Goal: Browse casually

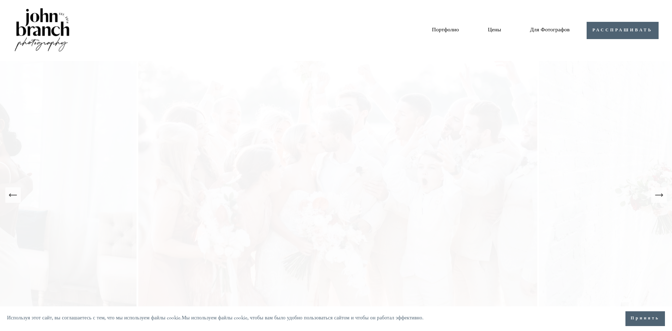
click at [641, 324] on button "Принять" at bounding box center [644, 319] width 39 height 15
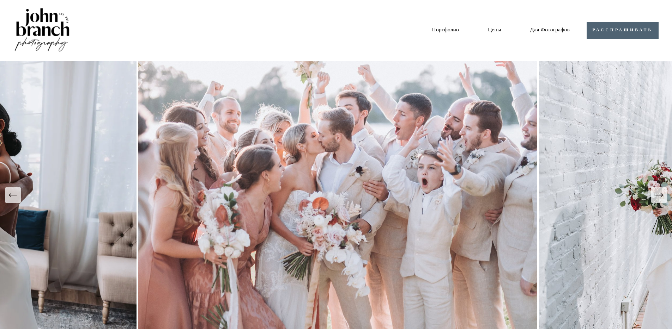
click at [660, 197] on icon "Следующий слайд" at bounding box center [659, 195] width 10 height 10
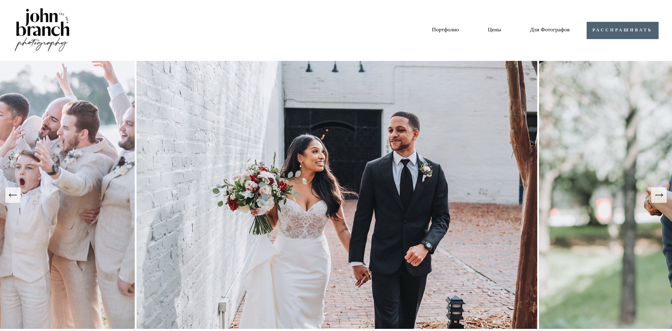
click at [659, 195] on icon "Следующий слайд" at bounding box center [659, 195] width 10 height 10
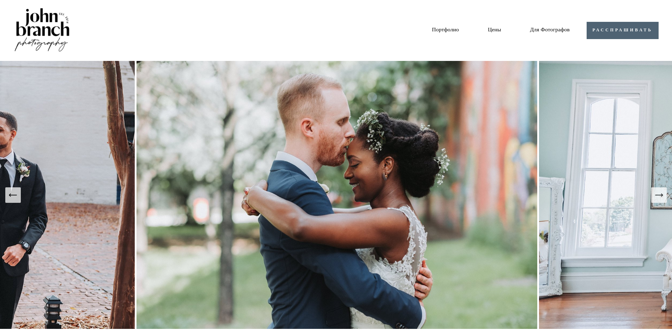
click at [659, 195] on icon "Следующий слайд" at bounding box center [659, 195] width 10 height 10
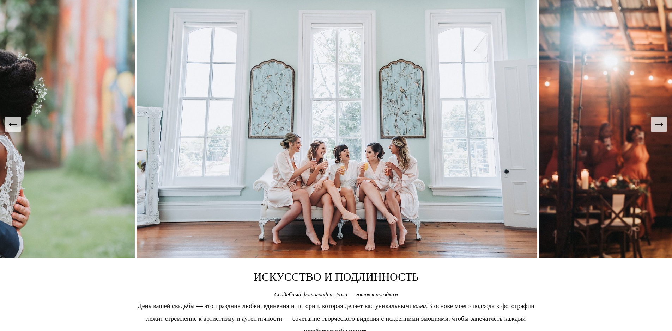
scroll to position [71, 0]
click at [655, 128] on icon "Следующий слайд" at bounding box center [659, 125] width 10 height 10
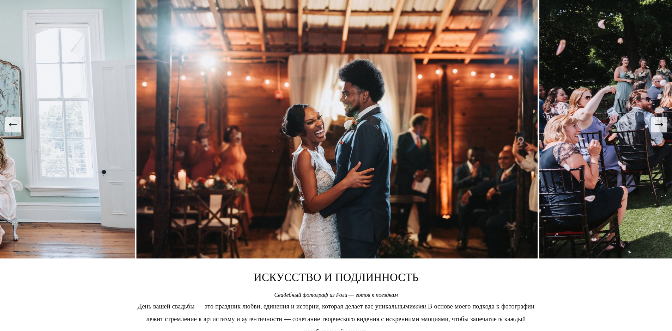
click at [658, 124] on icon "Следующий слайд" at bounding box center [659, 125] width 10 height 10
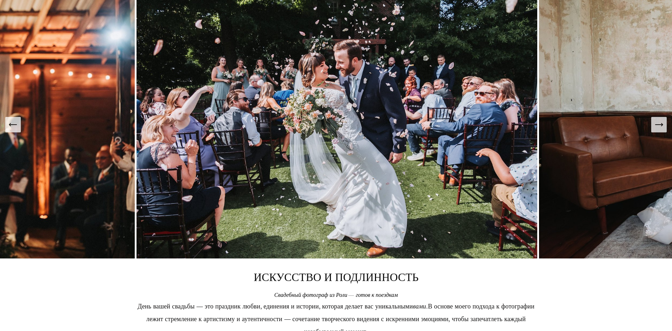
click at [656, 126] on icon "Следующий слайд" at bounding box center [659, 125] width 10 height 10
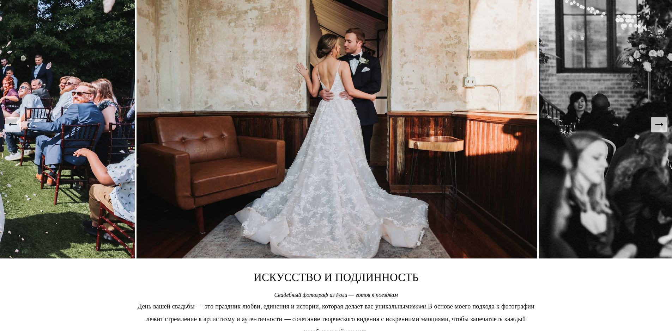
click at [657, 124] on icon "Следующий слайд" at bounding box center [659, 125] width 10 height 10
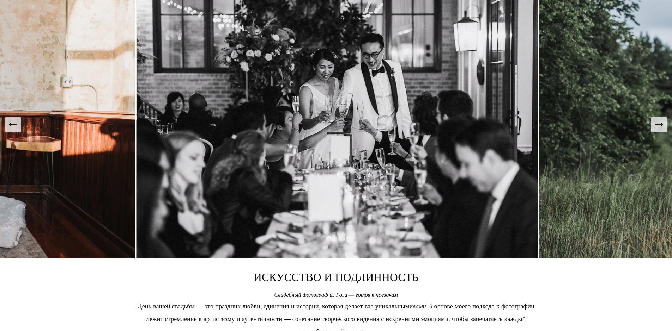
click at [657, 124] on icon "Следующий слайд" at bounding box center [659, 125] width 10 height 10
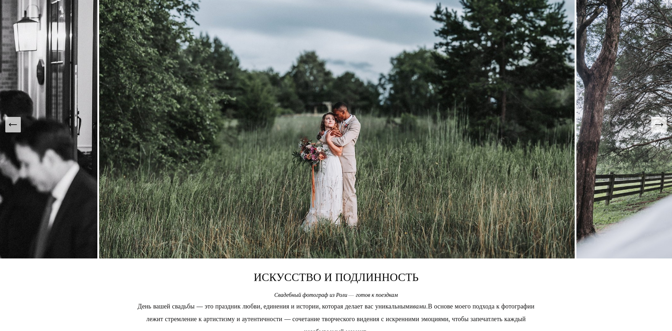
click at [657, 124] on icon "Следующий слайд" at bounding box center [659, 125] width 10 height 10
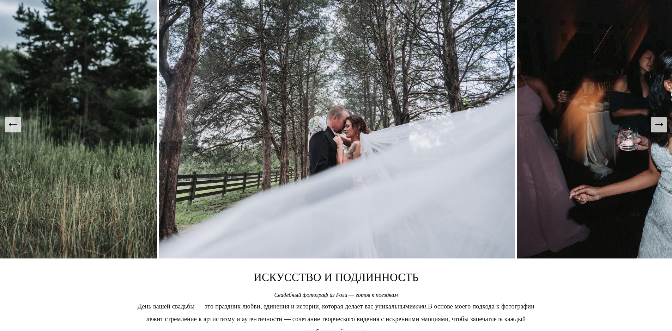
click at [343, 107] on img at bounding box center [338, 124] width 358 height 268
click at [298, 84] on img at bounding box center [338, 124] width 358 height 268
click at [660, 125] on icon "Следующий слайд" at bounding box center [658, 125] width 7 height 0
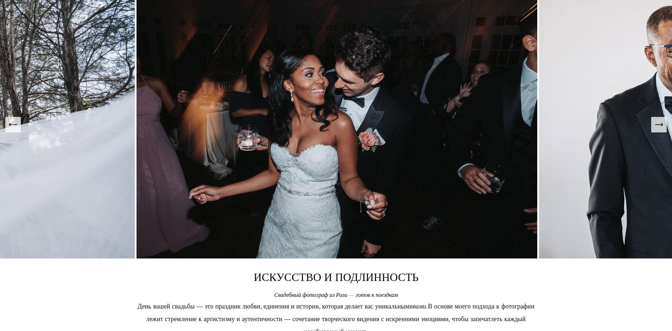
click at [659, 126] on icon "Следующий слайд" at bounding box center [659, 125] width 10 height 10
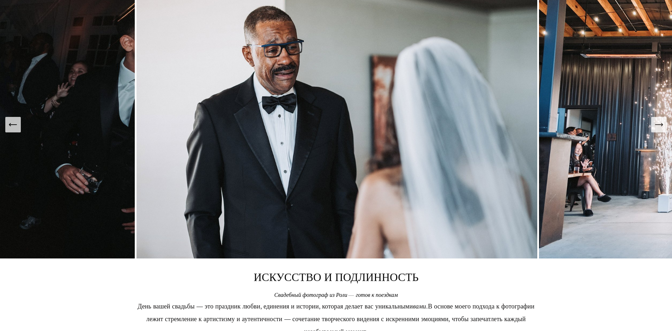
click at [655, 128] on icon "Следующий слайд" at bounding box center [659, 125] width 10 height 10
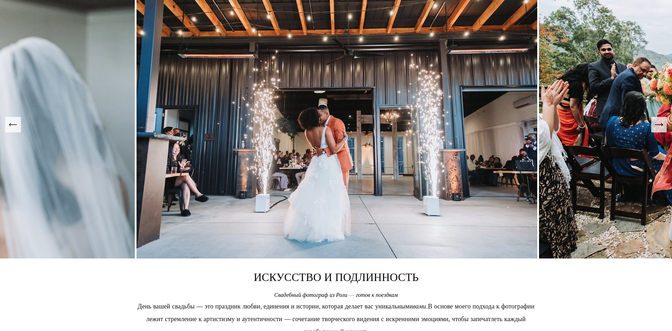
click at [660, 122] on icon "Следующий слайд" at bounding box center [659, 125] width 10 height 10
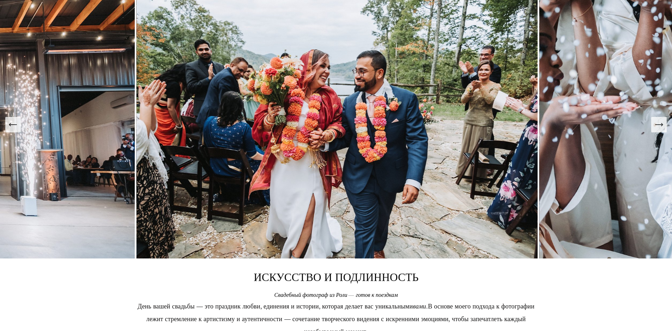
click at [660, 123] on icon "Следующий слайд" at bounding box center [659, 125] width 10 height 10
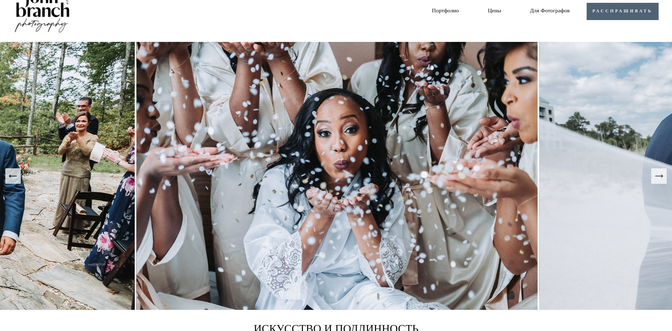
scroll to position [35, 0]
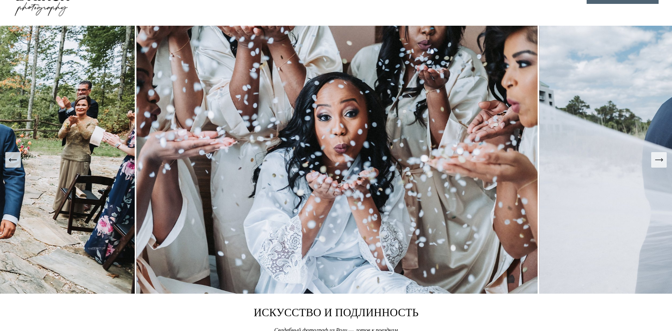
click at [663, 165] on icon "Следующий слайд" at bounding box center [659, 160] width 10 height 10
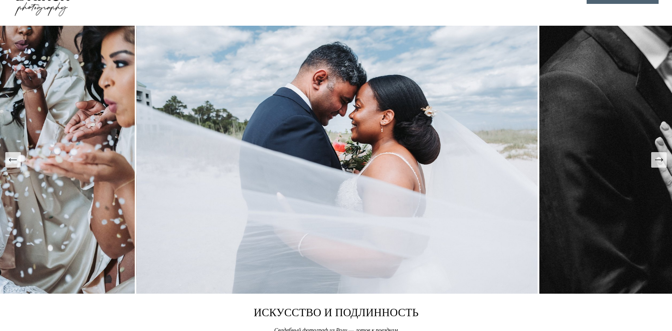
click at [663, 164] on icon "Следующий слайд" at bounding box center [659, 160] width 10 height 10
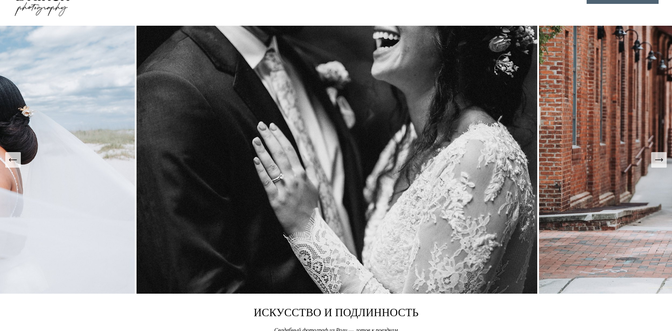
click at [663, 164] on icon "Следующий слайд" at bounding box center [659, 160] width 10 height 10
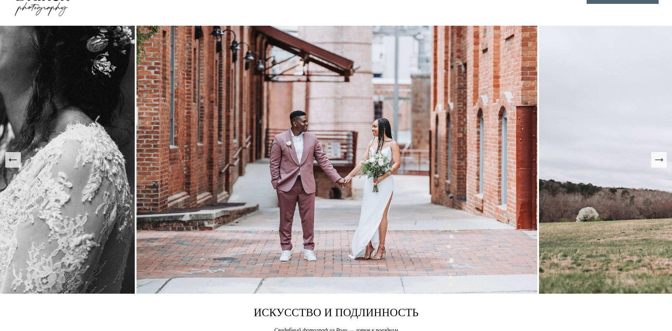
click at [662, 158] on icon "Следующий слайд" at bounding box center [659, 160] width 10 height 10
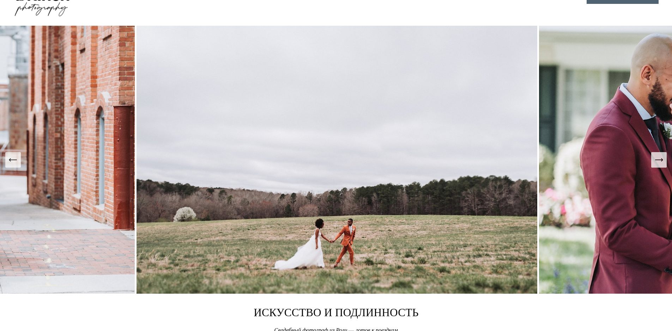
click at [662, 158] on icon "Следующий слайд" at bounding box center [659, 160] width 10 height 10
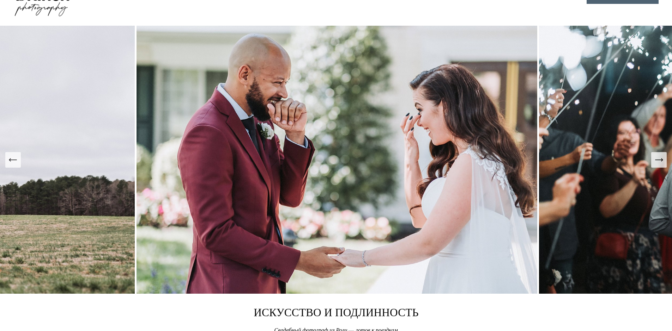
click at [662, 158] on icon "Следующий слайд" at bounding box center [659, 160] width 10 height 10
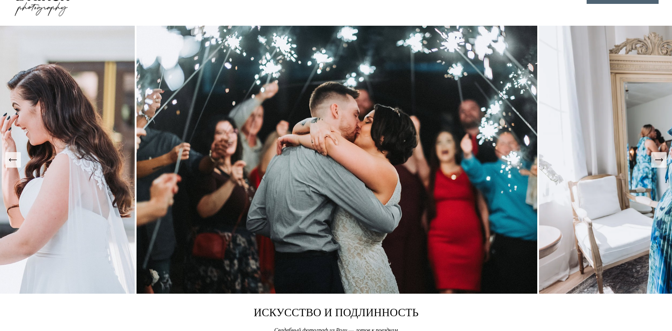
click at [662, 158] on icon "Следующий слайд" at bounding box center [659, 160] width 10 height 10
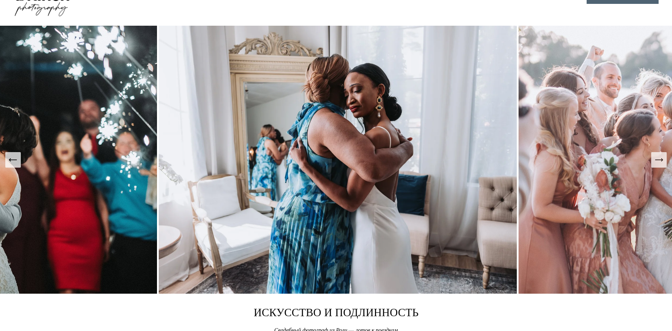
click at [662, 158] on icon "Следующий слайд" at bounding box center [659, 160] width 10 height 10
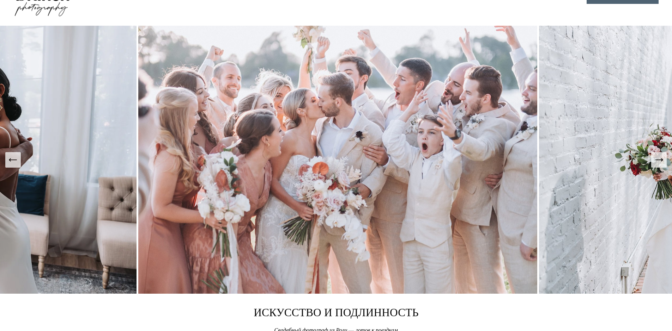
click at [660, 162] on icon "Следующий слайд" at bounding box center [659, 160] width 10 height 10
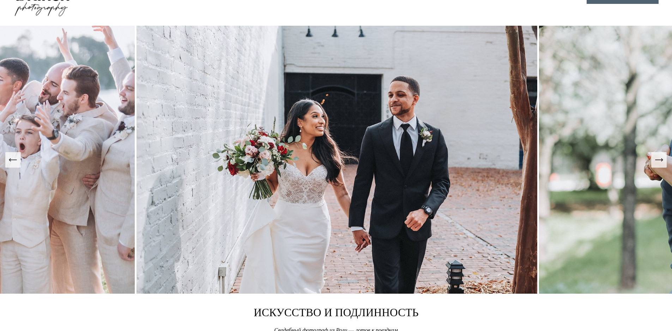
click at [660, 162] on icon "Следующий слайд" at bounding box center [659, 160] width 10 height 10
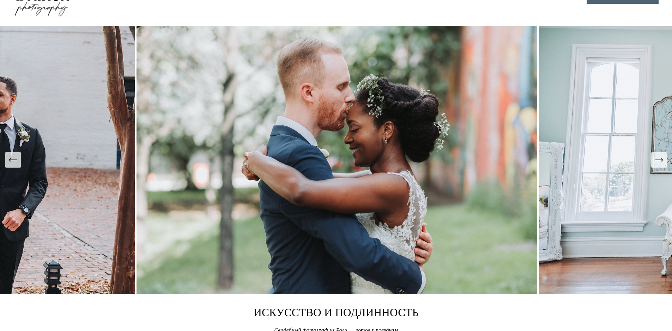
click at [660, 162] on icon "Следующий слайд" at bounding box center [659, 160] width 10 height 10
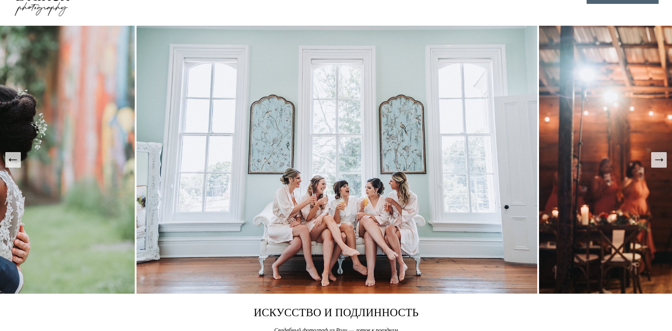
click at [660, 162] on icon "Следующий слайд" at bounding box center [659, 160] width 10 height 10
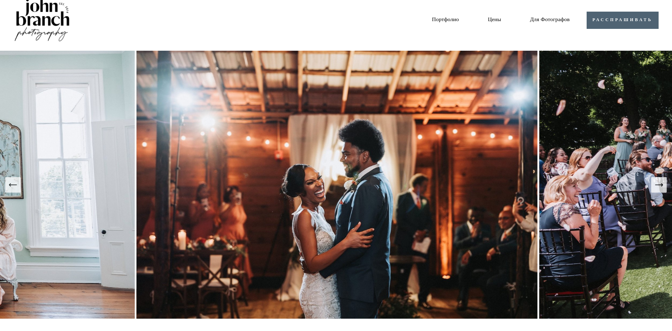
scroll to position [0, 0]
